Goal: Task Accomplishment & Management: Use online tool/utility

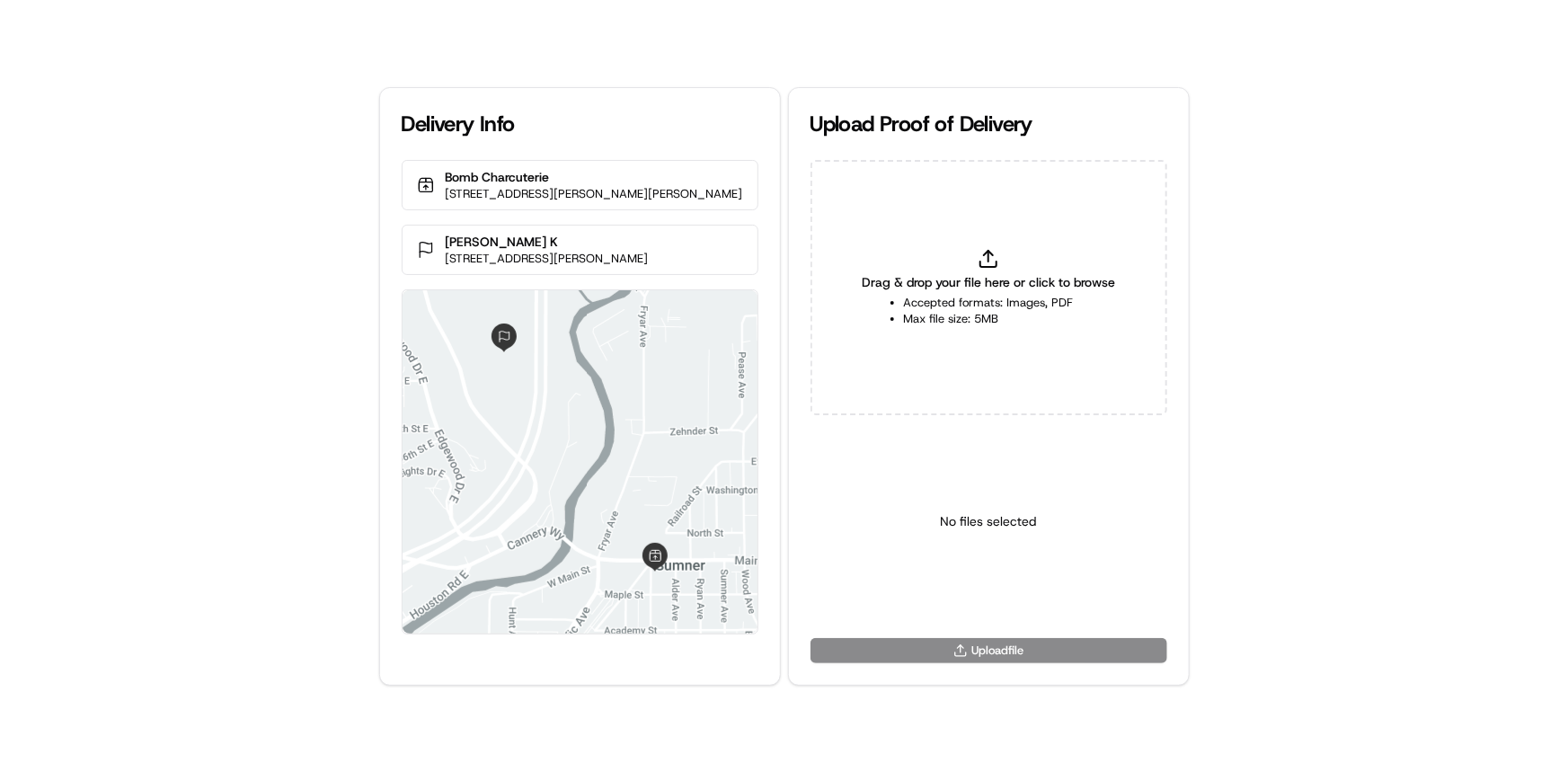
click at [995, 289] on span "Drag & drop your file here or click to browse" at bounding box center [988, 282] width 253 height 18
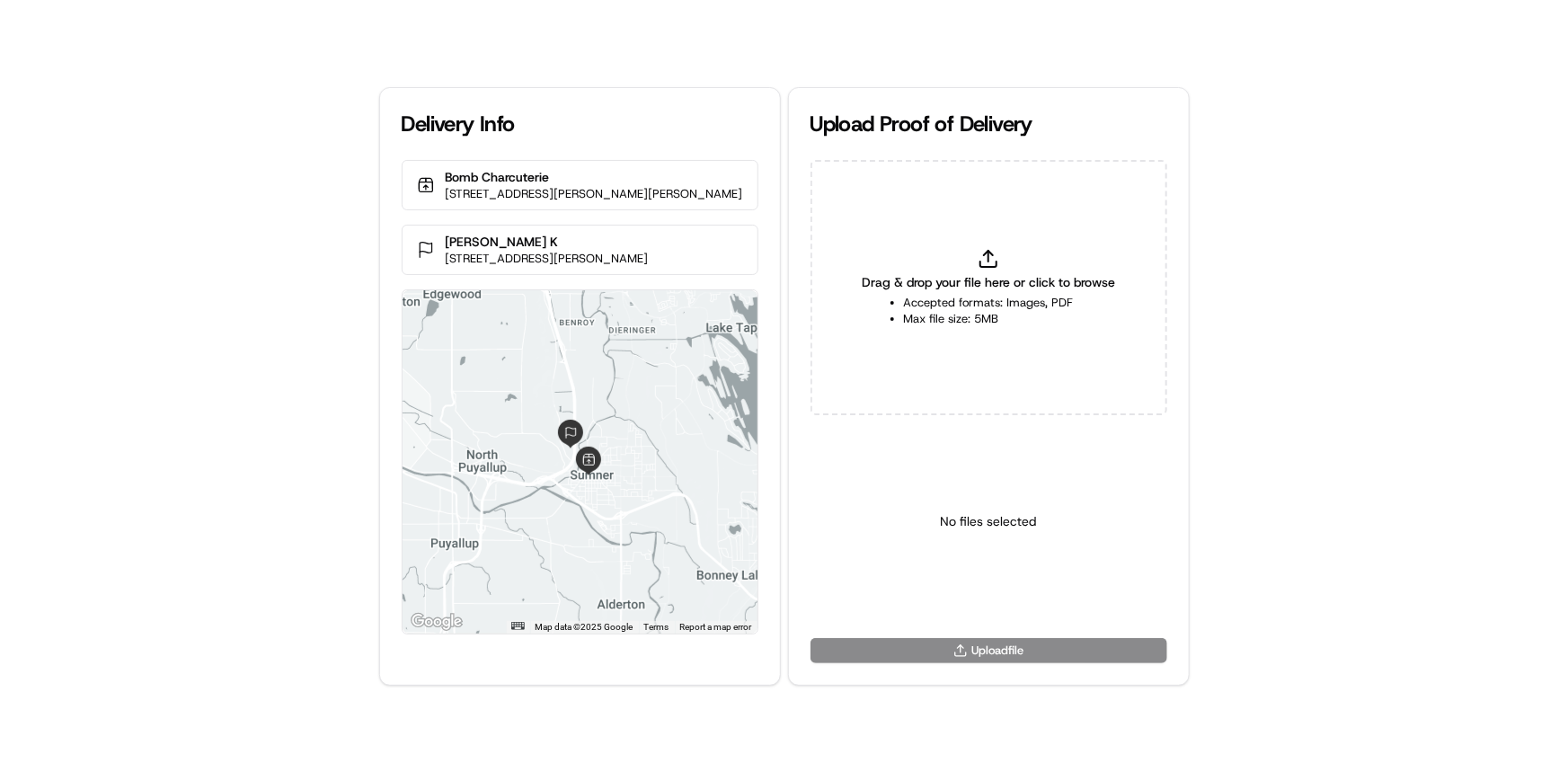
type input "C:\fakepath\HandedToCustomer (1).png"
click at [979, 584] on html "Delivery Info Bomb Charcuterie [STREET_ADDRESS][PERSON_NAME][PERSON_NAME] [PERS…" at bounding box center [784, 386] width 1568 height 772
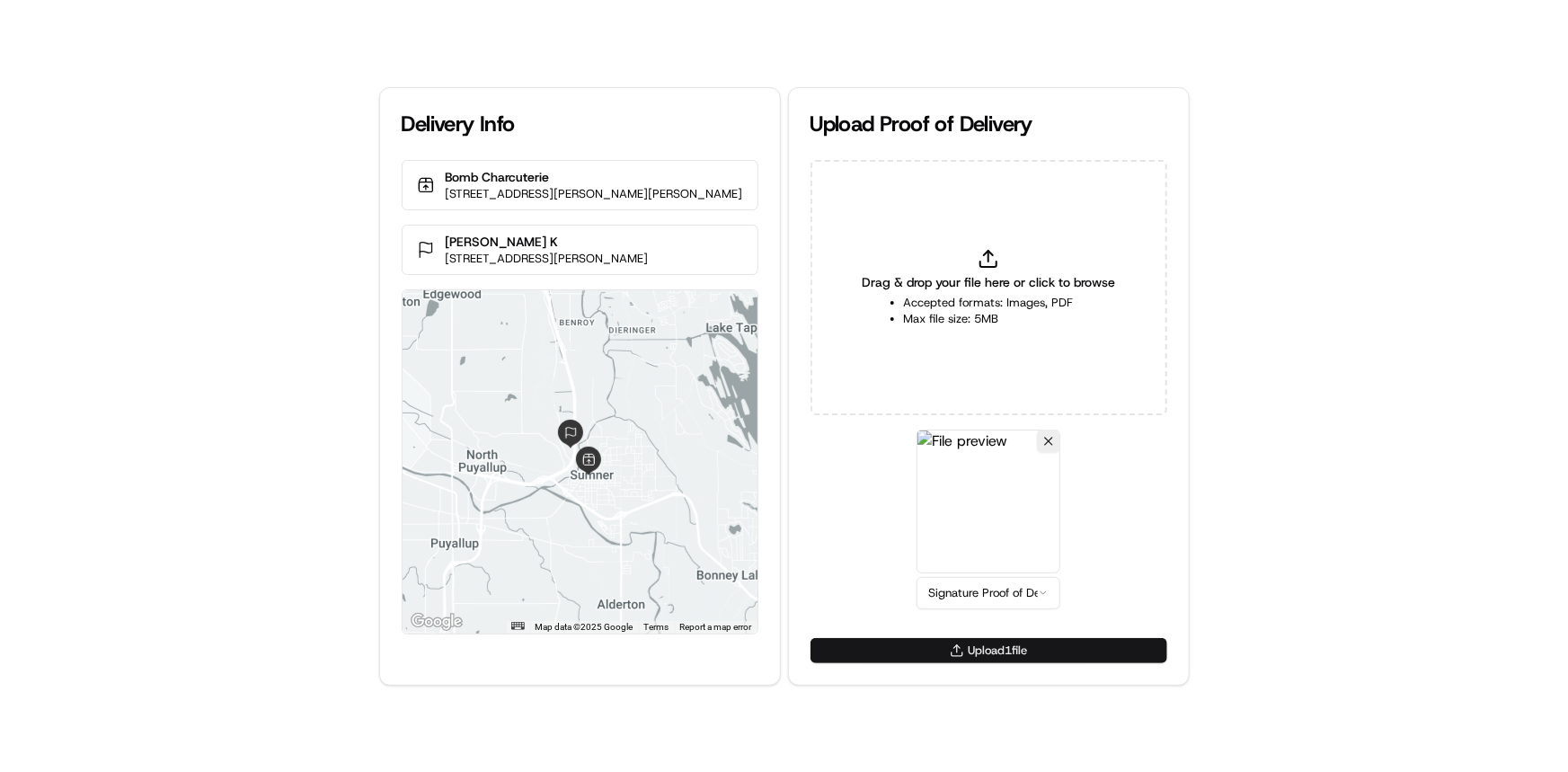
click at [1061, 649] on button "Upload 1 file" at bounding box center [989, 650] width 357 height 25
